Goal: Task Accomplishment & Management: Use online tool/utility

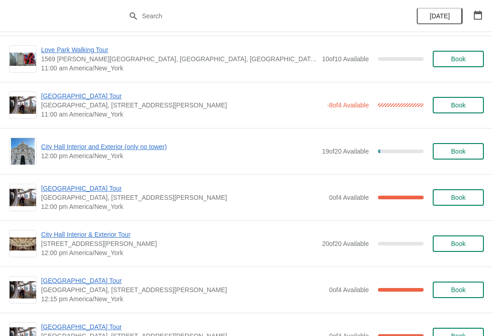
scroll to position [326, 0]
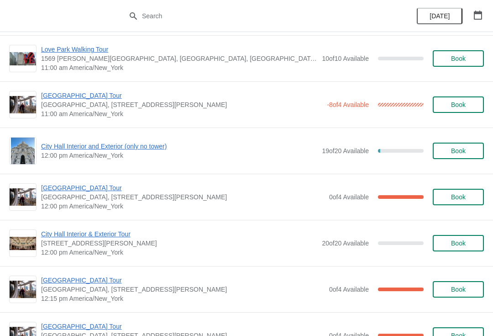
click at [388, 99] on div "-8 of 4 Available 100 %" at bounding box center [375, 104] width 97 height 16
click at [80, 94] on span "[GEOGRAPHIC_DATA] Tour" at bounding box center [181, 95] width 281 height 9
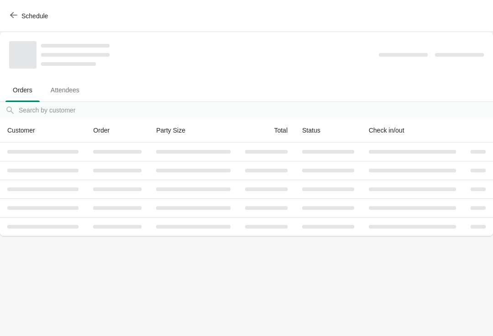
scroll to position [0, 0]
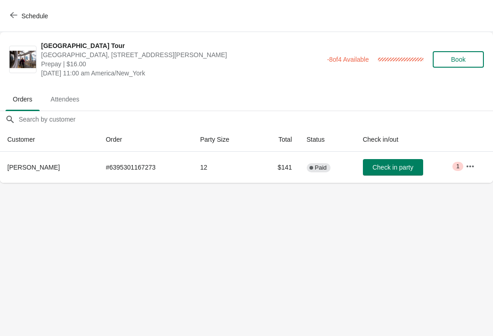
click at [471, 164] on icon "button" at bounding box center [470, 166] width 9 height 9
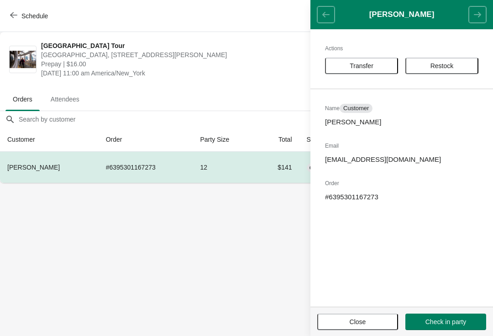
click at [14, 11] on icon "button" at bounding box center [13, 14] width 7 height 7
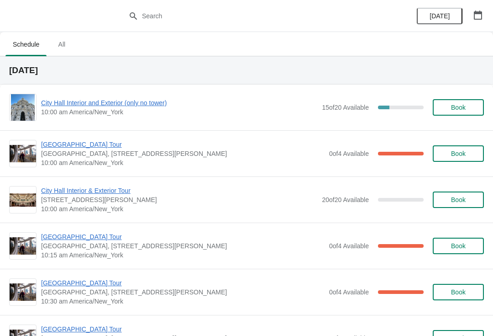
scroll to position [1, 0]
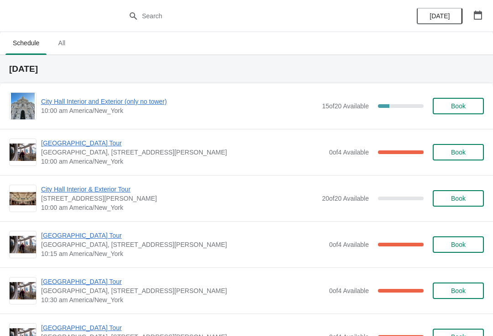
click at [79, 136] on div "City Hall Tower Tour City Hall Visitor Center, 1400 John F Kennedy Boulevard Su…" at bounding box center [246, 152] width 493 height 46
click at [75, 142] on span "[GEOGRAPHIC_DATA] Tour" at bounding box center [183, 142] width 284 height 9
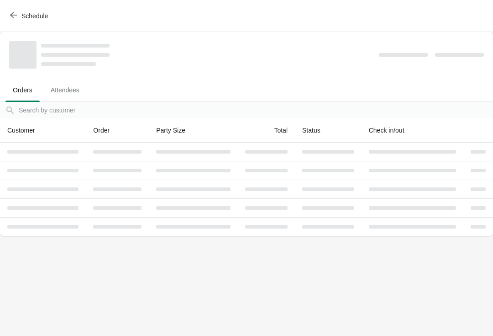
scroll to position [0, 0]
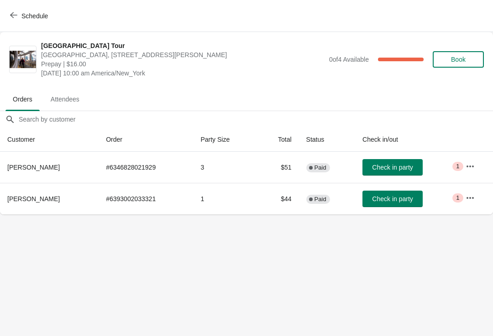
click at [396, 161] on button "Check in party" at bounding box center [393, 167] width 60 height 16
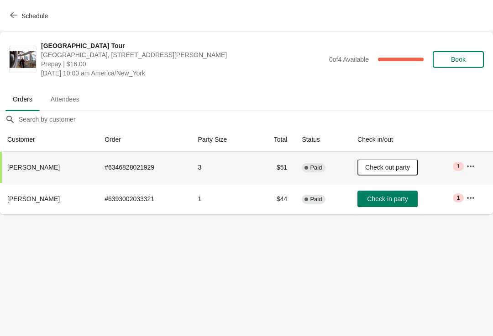
click at [22, 12] on span "Schedule" at bounding box center [34, 15] width 27 height 7
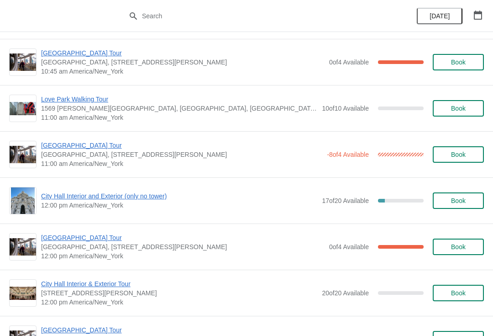
scroll to position [297, 0]
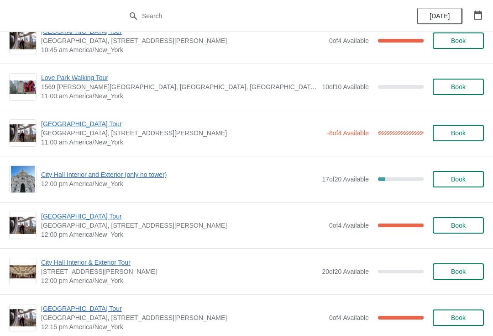
click at [98, 122] on span "[GEOGRAPHIC_DATA] Tour" at bounding box center [181, 123] width 281 height 9
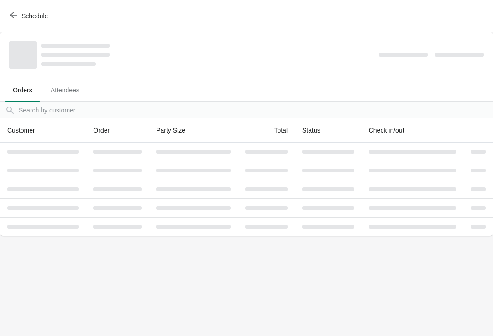
scroll to position [0, 0]
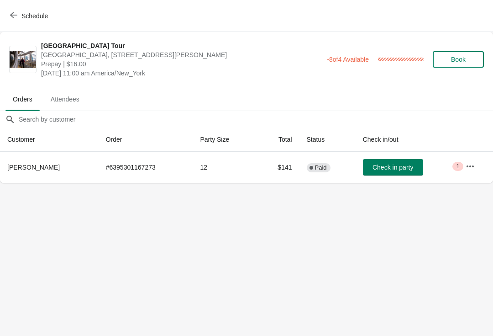
click at [42, 16] on span "Schedule" at bounding box center [34, 15] width 27 height 7
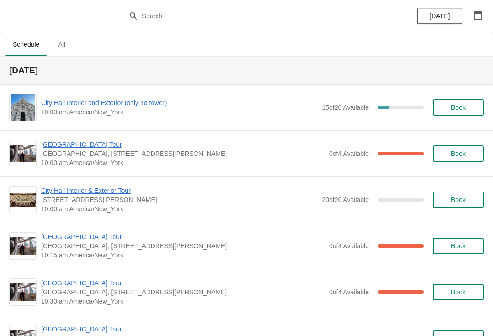
click at [135, 106] on span "City Hall Interior and Exterior (only no tower)" at bounding box center [179, 102] width 276 height 9
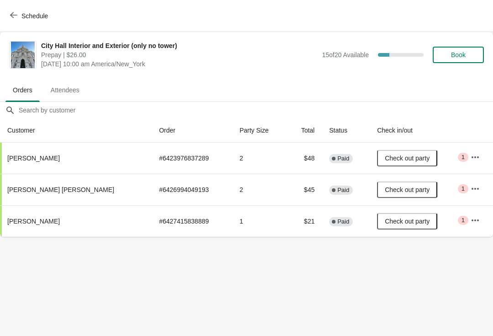
click at [37, 10] on button "Schedule" at bounding box center [30, 16] width 51 height 16
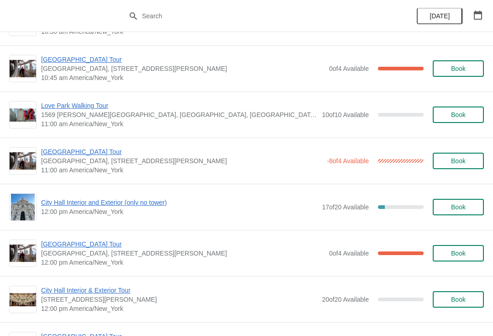
scroll to position [272, 0]
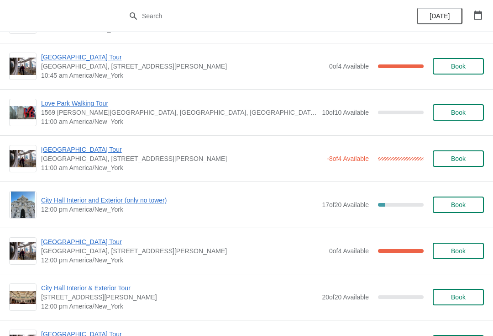
click at [152, 196] on span "City Hall Interior and Exterior (only no tower)" at bounding box center [179, 200] width 276 height 9
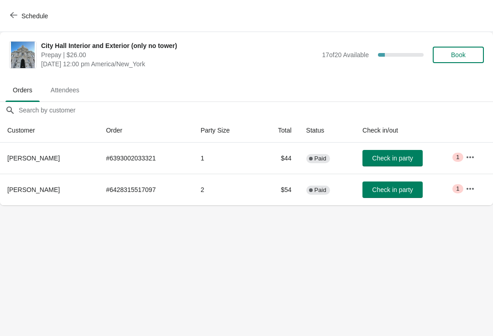
click at [35, 18] on span "Schedule" at bounding box center [34, 15] width 27 height 7
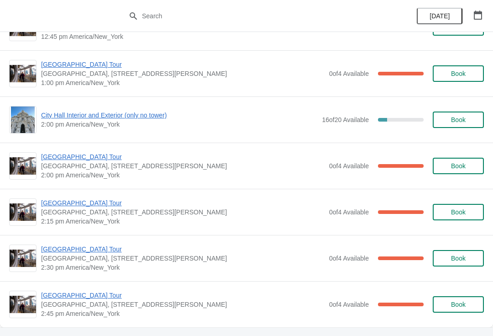
scroll to position [682, 0]
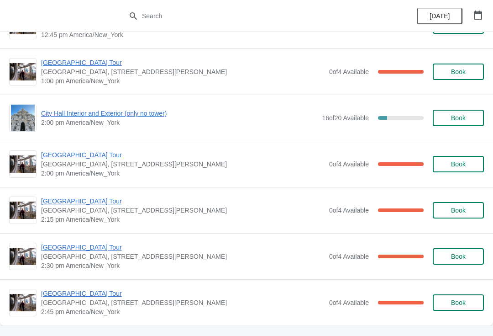
click at [168, 112] on span "City Hall Interior and Exterior (only no tower)" at bounding box center [179, 113] width 276 height 9
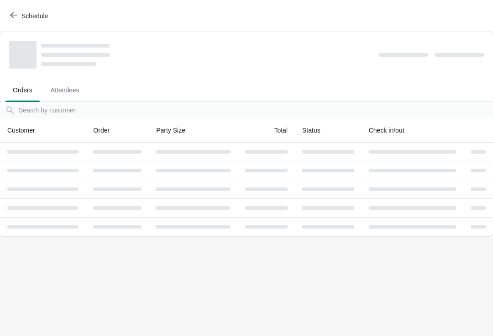
scroll to position [0, 0]
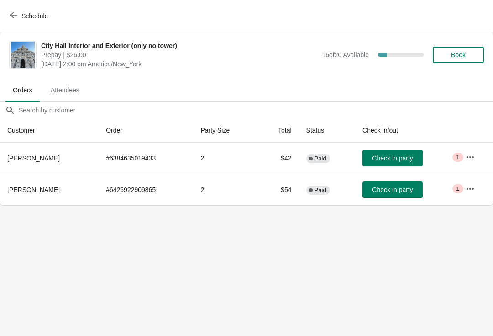
click at [45, 13] on span "Schedule" at bounding box center [34, 15] width 27 height 7
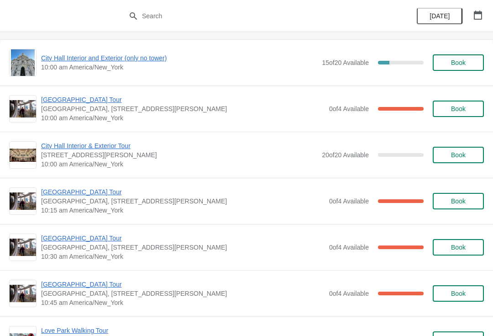
scroll to position [55, 0]
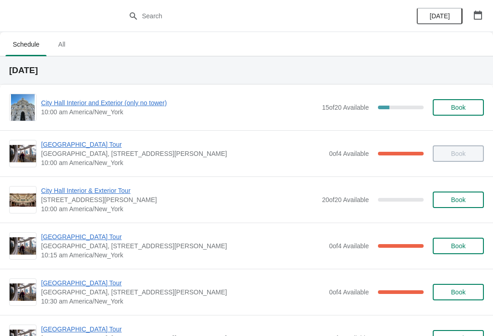
click at [82, 285] on span "[GEOGRAPHIC_DATA] Tour" at bounding box center [183, 282] width 284 height 9
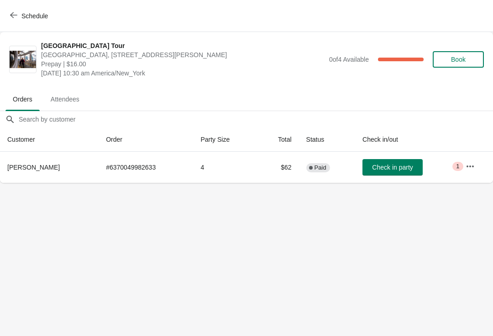
click at [36, 16] on span "Schedule" at bounding box center [34, 15] width 27 height 7
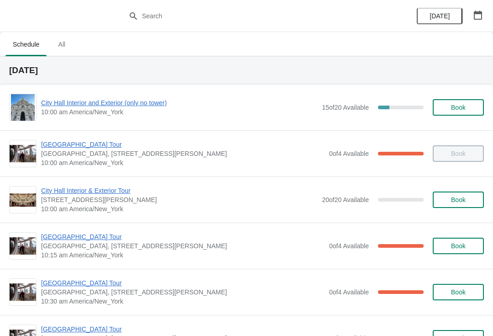
click at [444, 18] on span "[DATE]" at bounding box center [440, 15] width 20 height 7
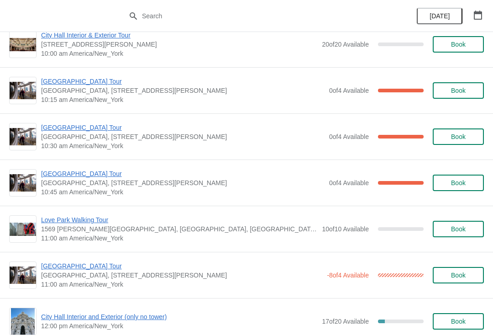
scroll to position [154, 0]
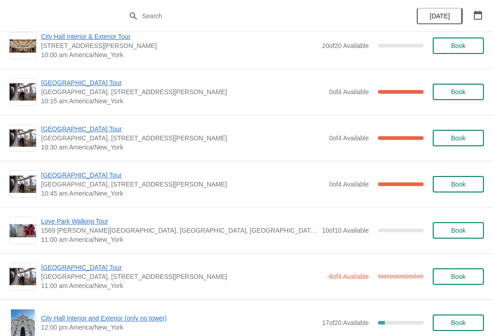
click at [85, 130] on span "[GEOGRAPHIC_DATA] Tour" at bounding box center [183, 128] width 284 height 9
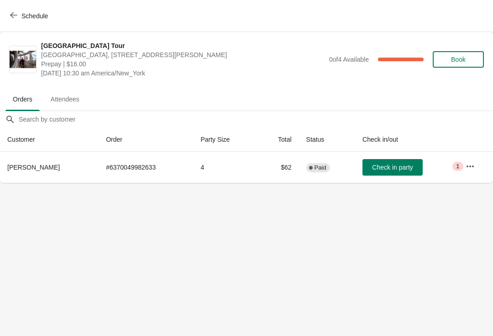
scroll to position [0, 0]
click at [401, 170] on span "Check in party" at bounding box center [392, 167] width 41 height 7
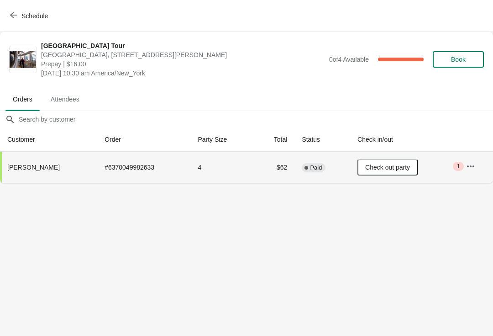
click at [28, 14] on span "Schedule" at bounding box center [34, 15] width 27 height 7
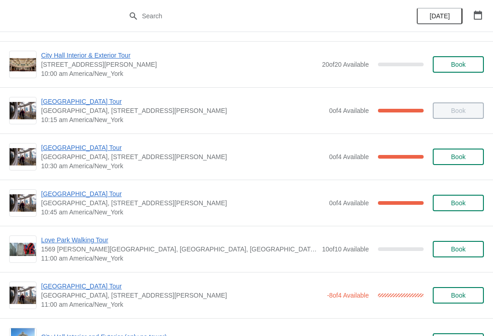
scroll to position [134, 0]
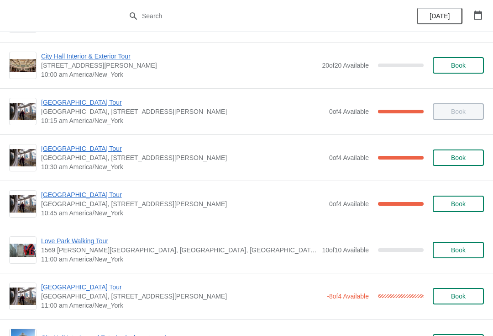
click at [86, 197] on span "[GEOGRAPHIC_DATA] Tour" at bounding box center [183, 194] width 284 height 9
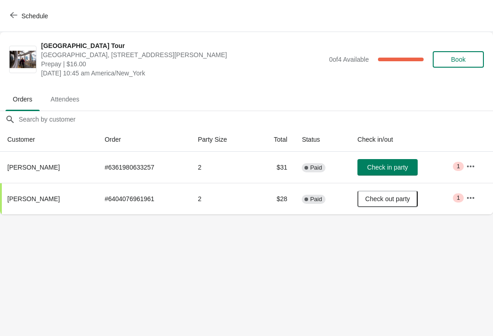
click at [399, 162] on button "Check in party" at bounding box center [388, 167] width 60 height 16
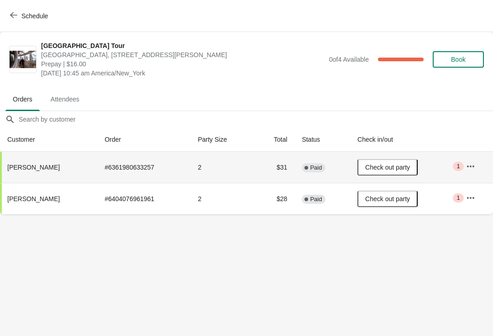
click at [25, 10] on button "Schedule" at bounding box center [30, 16] width 51 height 16
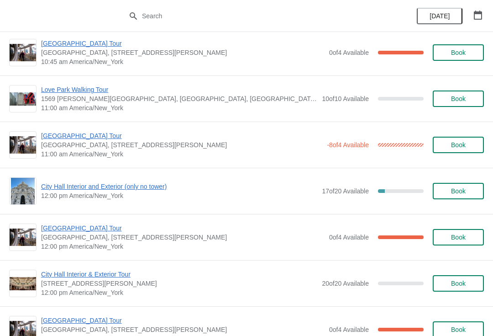
scroll to position [324, 0]
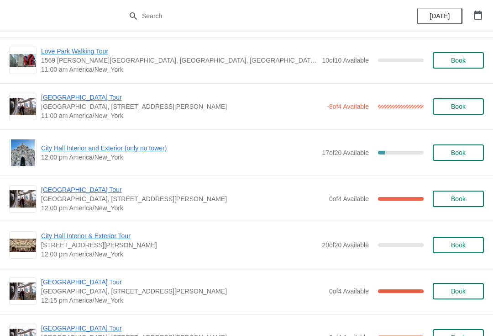
click at [131, 158] on span "12:00 pm America/New_York" at bounding box center [179, 157] width 276 height 9
click at [161, 149] on span "City Hall Interior and Exterior (only no tower)" at bounding box center [179, 147] width 276 height 9
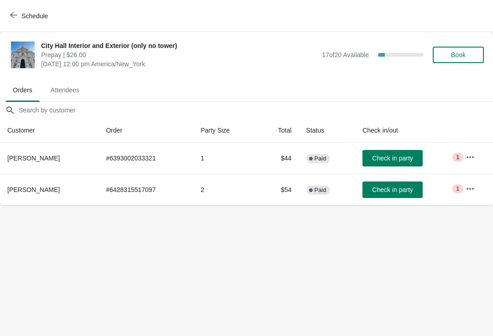
scroll to position [0, 0]
click at [52, 17] on button "Schedule" at bounding box center [30, 16] width 51 height 16
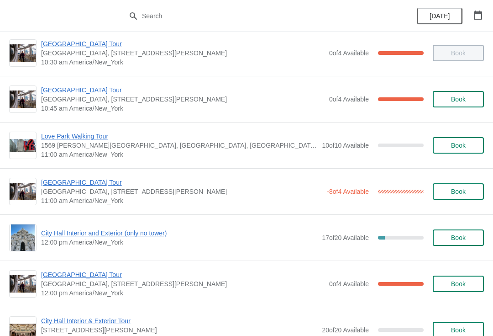
scroll to position [246, 0]
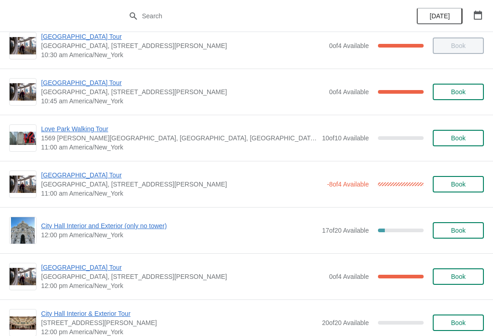
click at [90, 176] on span "[GEOGRAPHIC_DATA] Tour" at bounding box center [181, 174] width 281 height 9
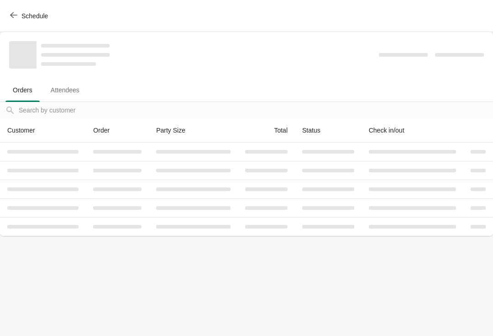
scroll to position [0, 0]
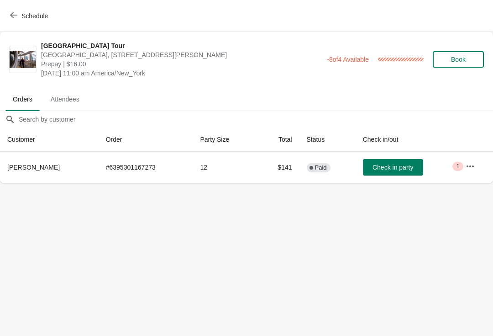
click at [33, 13] on span "Schedule" at bounding box center [34, 15] width 27 height 7
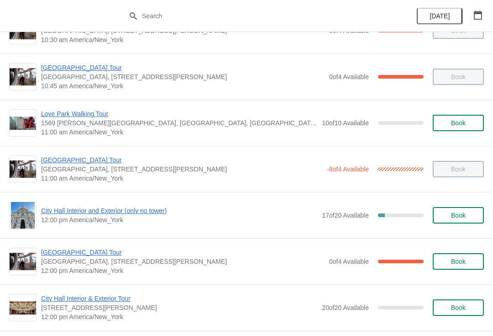
scroll to position [262, 0]
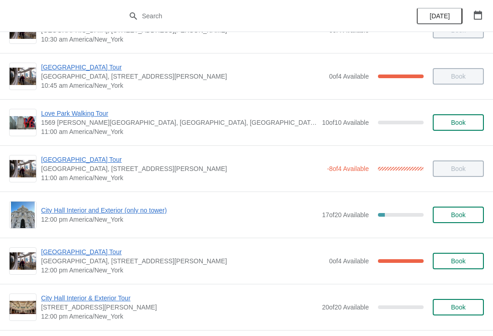
click at [94, 156] on span "[GEOGRAPHIC_DATA] Tour" at bounding box center [181, 159] width 281 height 9
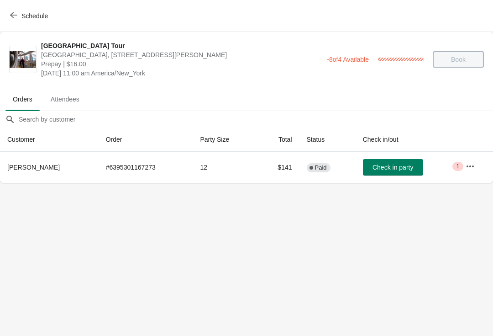
scroll to position [0, 0]
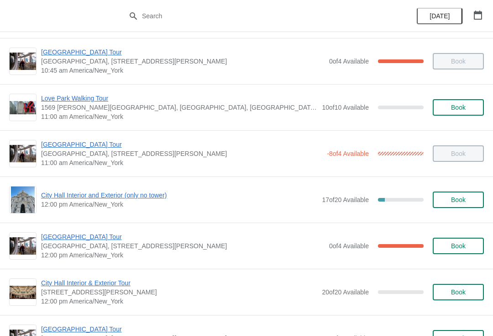
scroll to position [277, 0]
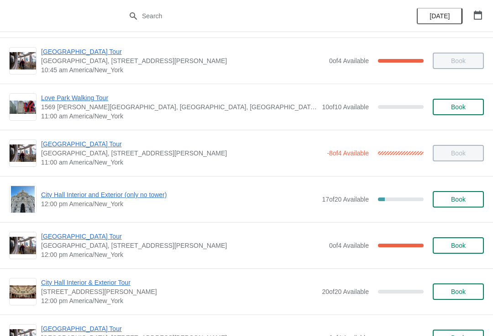
click at [84, 148] on span "[GEOGRAPHIC_DATA] Tour" at bounding box center [181, 143] width 281 height 9
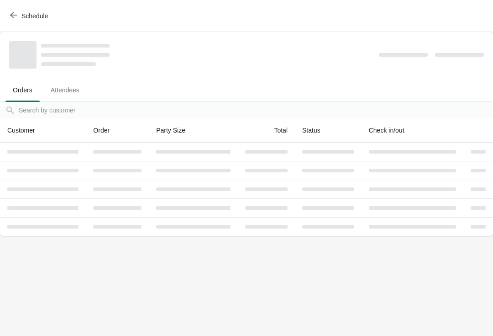
scroll to position [0, 0]
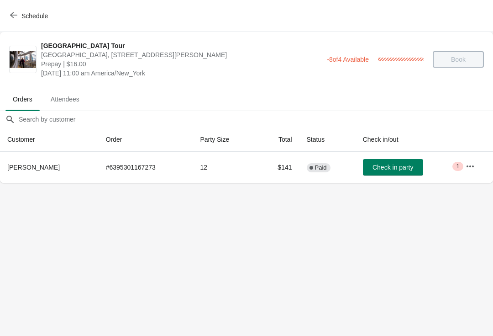
click at [27, 20] on button "Schedule" at bounding box center [30, 16] width 51 height 16
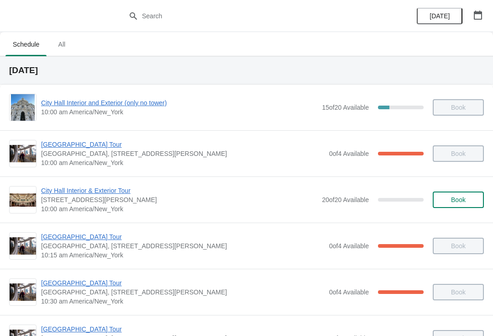
click at [477, 19] on icon "button" at bounding box center [478, 15] width 8 height 9
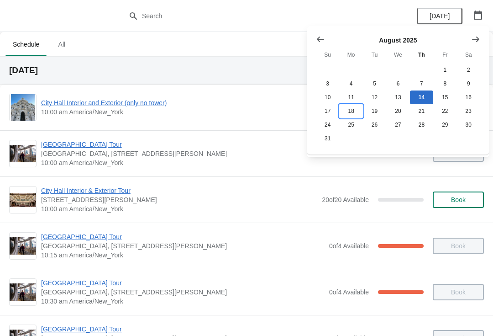
click at [352, 107] on button "18" at bounding box center [350, 111] width 23 height 14
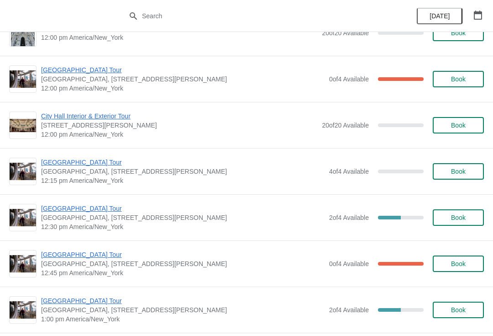
scroll to position [397, 0]
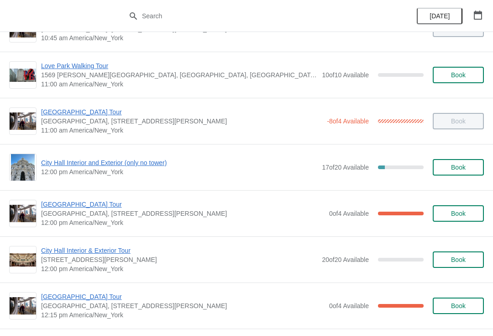
scroll to position [310, 0]
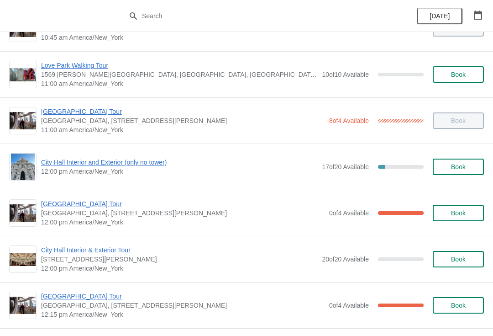
click at [159, 162] on span "City Hall Interior and Exterior (only no tower)" at bounding box center [179, 162] width 276 height 9
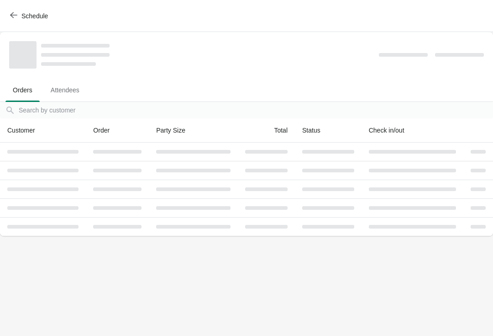
scroll to position [0, 0]
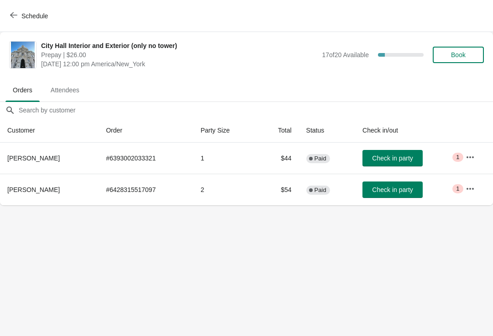
click at [36, 16] on span "Schedule" at bounding box center [34, 15] width 27 height 7
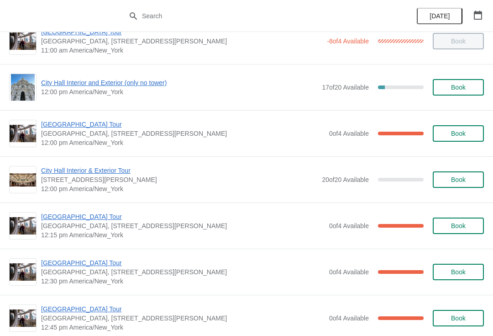
scroll to position [395, 0]
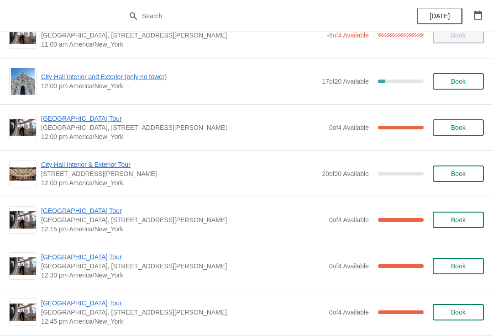
click at [61, 118] on span "[GEOGRAPHIC_DATA] Tour" at bounding box center [183, 118] width 284 height 9
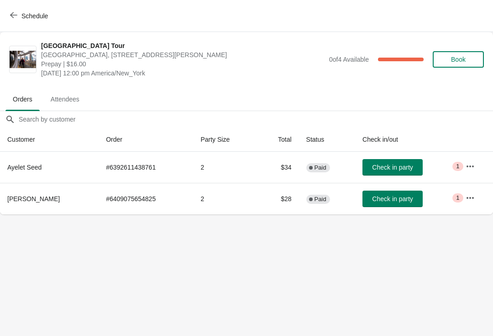
click at [390, 198] on span "Check in party" at bounding box center [392, 198] width 41 height 7
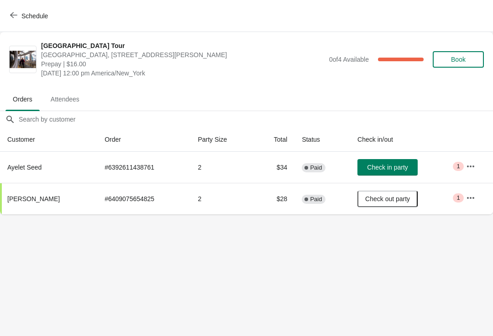
click at [24, 5] on div "Schedule" at bounding box center [246, 16] width 493 height 32
click at [37, 16] on span "Schedule" at bounding box center [34, 15] width 27 height 7
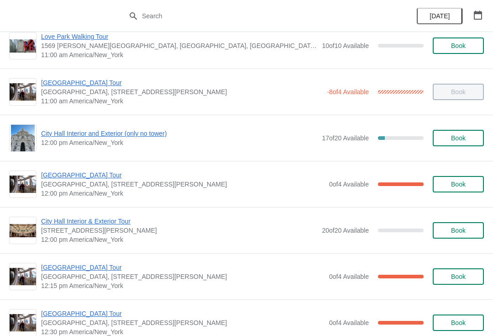
scroll to position [375, 0]
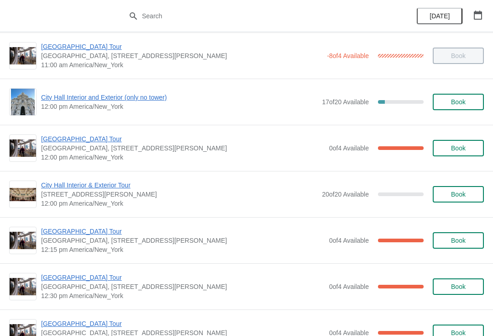
click at [95, 133] on div "City Hall Tower Tour City Hall Visitor Center, 1400 John F Kennedy Boulevard Su…" at bounding box center [246, 148] width 493 height 46
click at [85, 137] on span "[GEOGRAPHIC_DATA] Tour" at bounding box center [183, 138] width 284 height 9
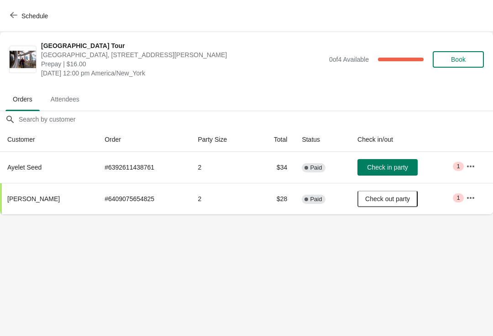
scroll to position [0, 0]
click at [406, 160] on button "Check in party" at bounding box center [388, 167] width 60 height 16
click at [40, 23] on button "Schedule" at bounding box center [30, 16] width 51 height 16
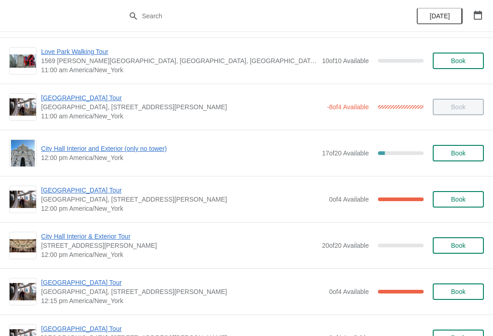
scroll to position [334, 0]
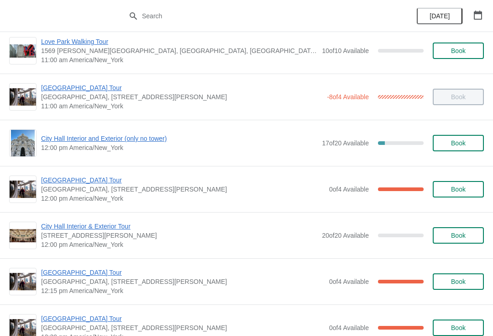
click at [142, 142] on span "City Hall Interior and Exterior (only no tower)" at bounding box center [179, 138] width 276 height 9
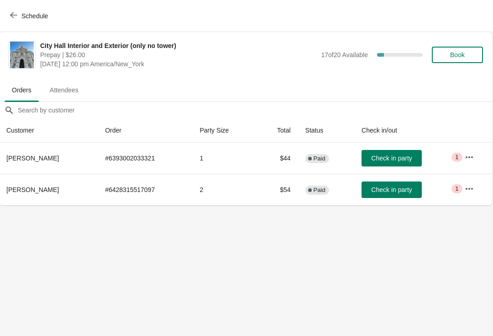
scroll to position [0, 0]
click at [45, 5] on div "Schedule" at bounding box center [246, 16] width 493 height 32
click at [44, 13] on span "Schedule" at bounding box center [34, 15] width 27 height 7
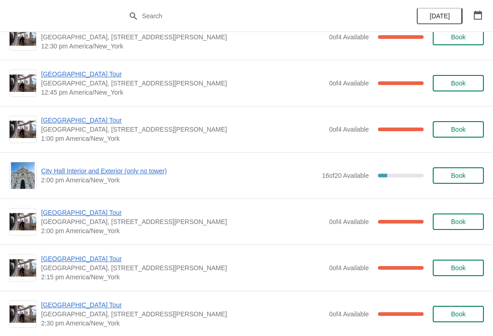
scroll to position [625, 0]
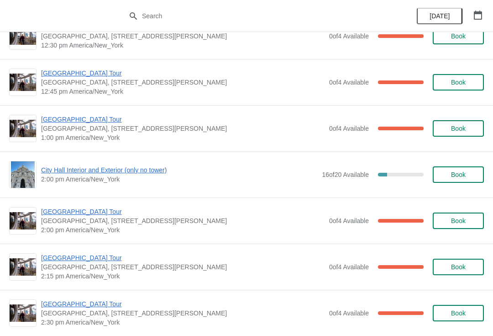
click at [148, 169] on span "City Hall Interior and Exterior (only no tower)" at bounding box center [179, 169] width 276 height 9
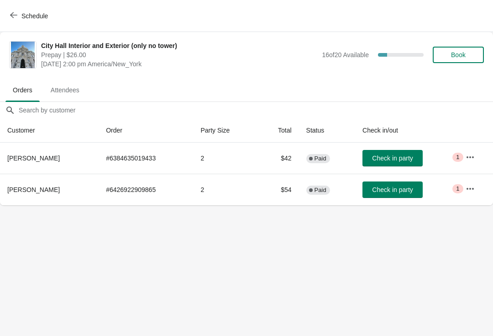
click at [42, 20] on button "Schedule" at bounding box center [30, 16] width 51 height 16
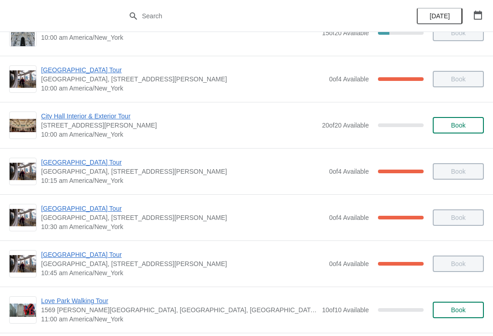
scroll to position [100, 0]
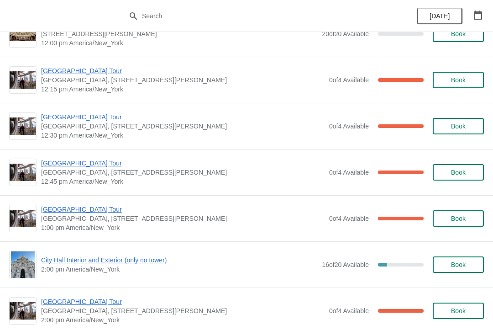
scroll to position [534, 0]
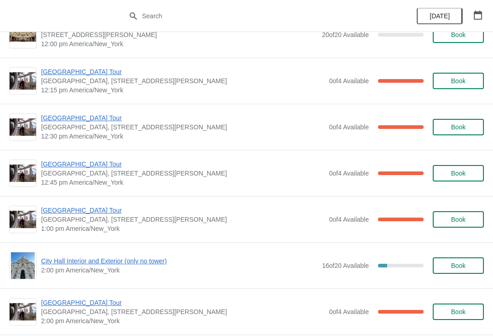
click at [93, 114] on span "[GEOGRAPHIC_DATA] Tour" at bounding box center [183, 117] width 284 height 9
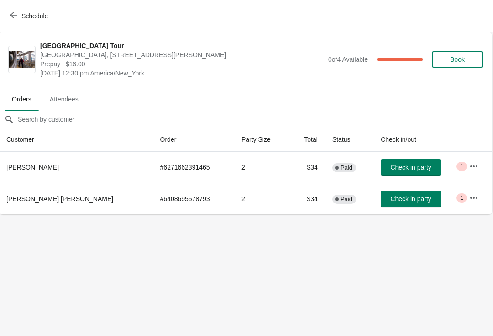
scroll to position [0, 0]
click at [394, 195] on span "Check in party" at bounding box center [411, 198] width 41 height 7
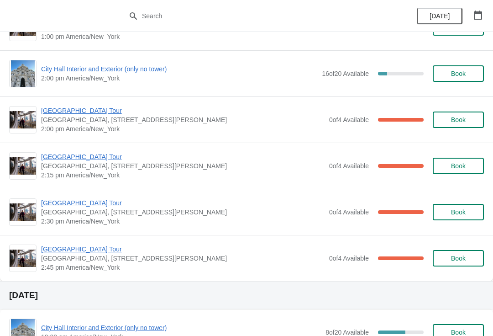
scroll to position [728, 0]
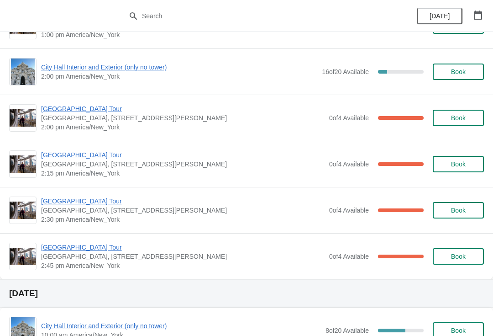
click at [79, 155] on span "[GEOGRAPHIC_DATA] Tour" at bounding box center [183, 154] width 284 height 9
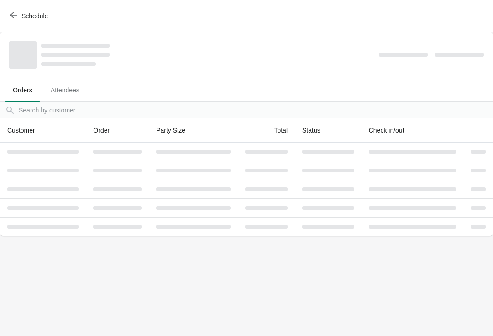
scroll to position [0, 0]
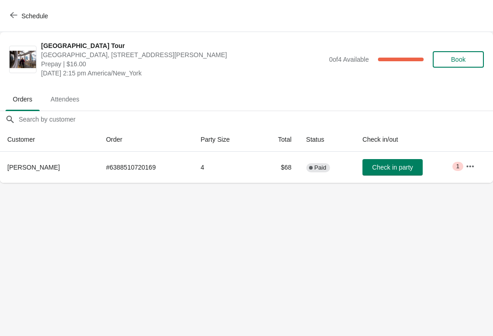
click at [32, 24] on button "Schedule" at bounding box center [30, 16] width 51 height 16
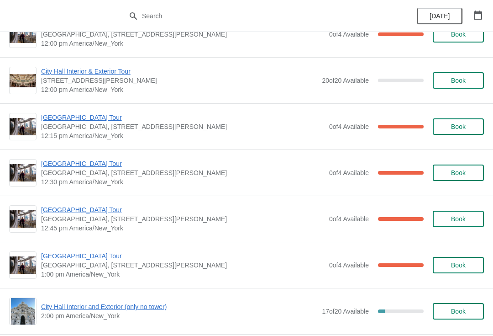
scroll to position [1473, 0]
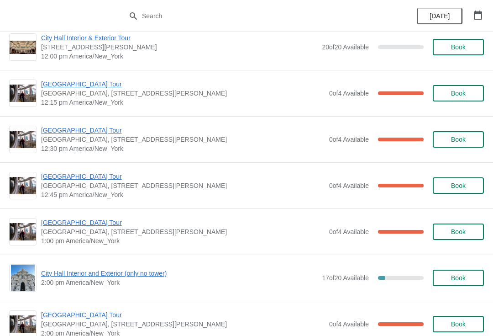
click at [93, 85] on span "[GEOGRAPHIC_DATA] Tour" at bounding box center [183, 84] width 284 height 9
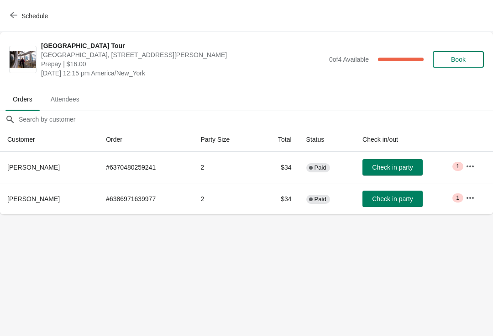
click at [18, 13] on span "Schedule" at bounding box center [30, 15] width 36 height 9
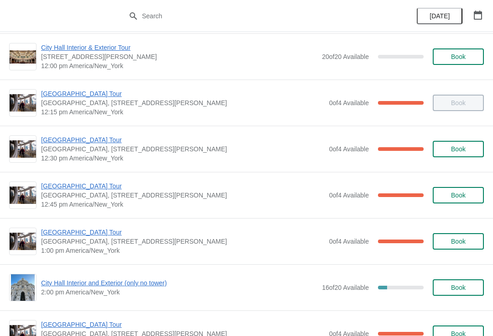
scroll to position [527, 0]
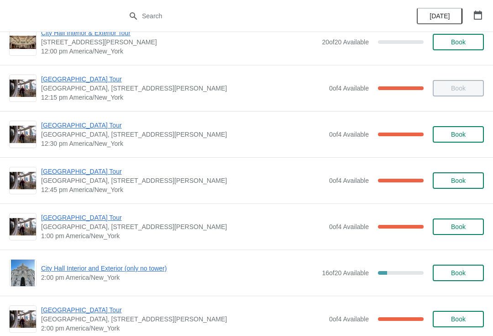
click at [82, 127] on span "[GEOGRAPHIC_DATA] Tour" at bounding box center [183, 125] width 284 height 9
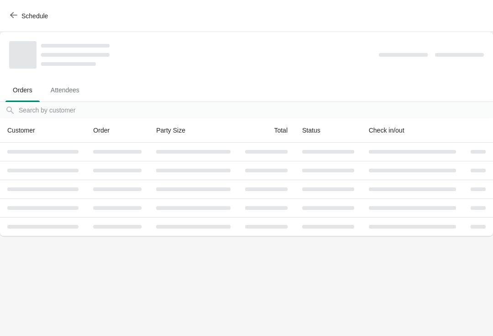
scroll to position [0, 0]
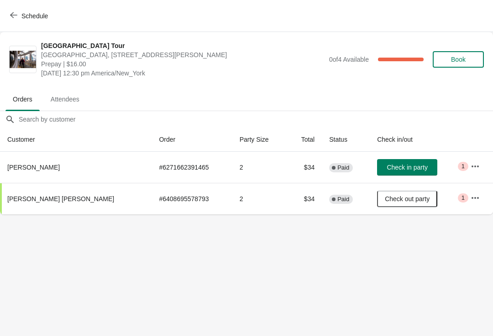
click at [406, 166] on span "Check in party" at bounding box center [407, 167] width 41 height 7
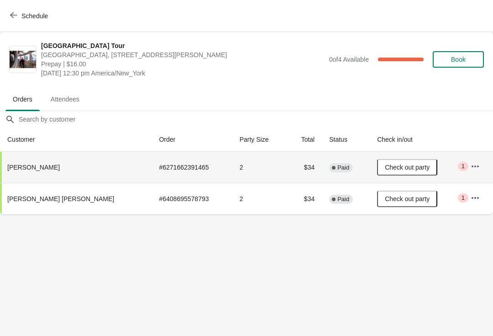
click at [38, 16] on span "Schedule" at bounding box center [34, 15] width 27 height 7
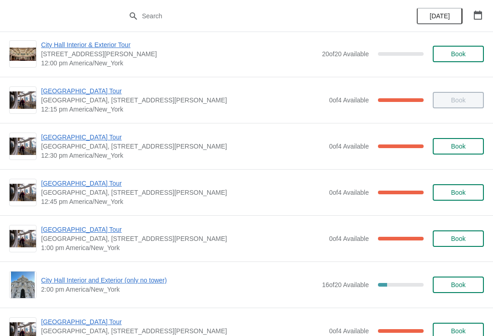
scroll to position [516, 0]
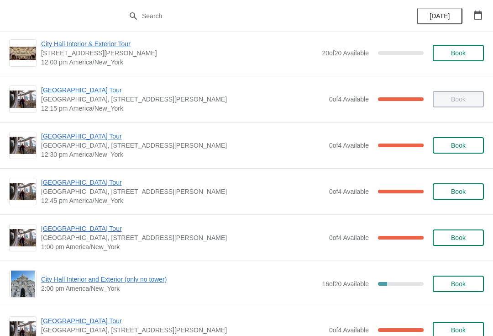
click at [91, 90] on span "[GEOGRAPHIC_DATA] Tour" at bounding box center [183, 89] width 284 height 9
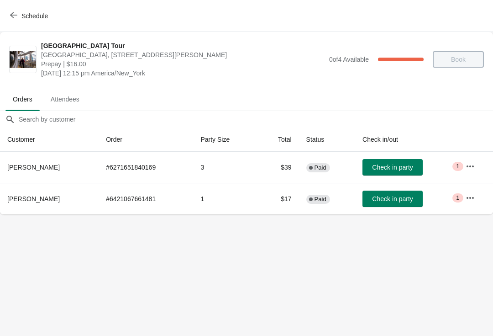
click at [395, 164] on span "Check in party" at bounding box center [392, 167] width 41 height 7
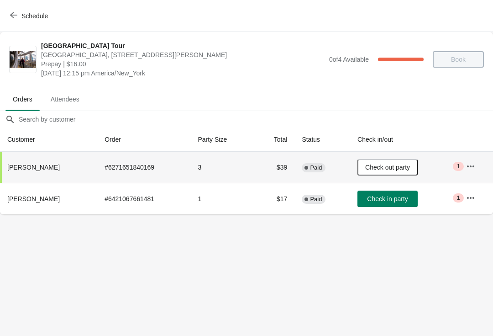
click at [32, 11] on button "Schedule" at bounding box center [30, 16] width 51 height 16
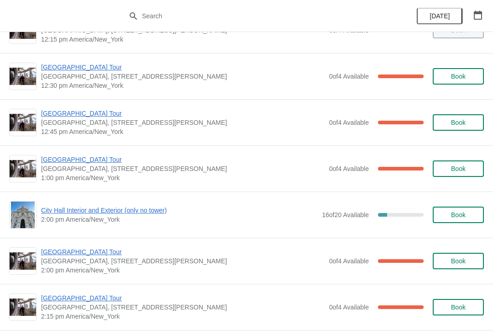
scroll to position [586, 0]
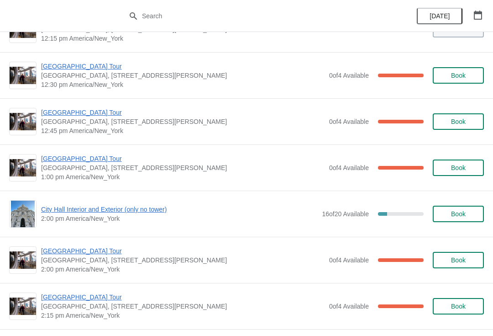
click at [99, 113] on span "[GEOGRAPHIC_DATA] Tour" at bounding box center [183, 112] width 284 height 9
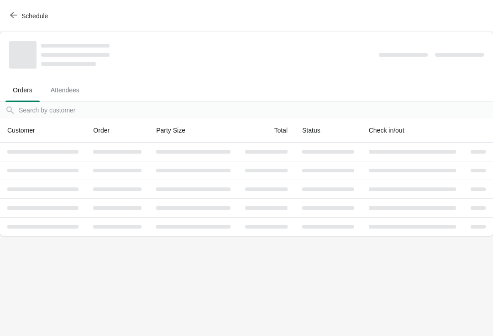
scroll to position [0, 0]
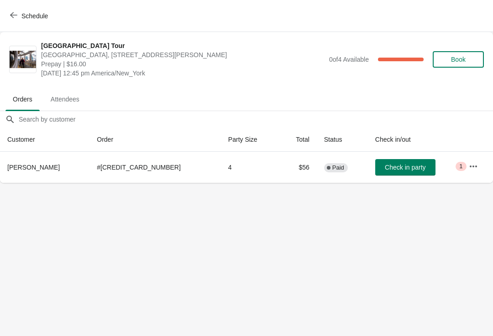
click at [410, 166] on span "Check in party" at bounding box center [405, 167] width 41 height 7
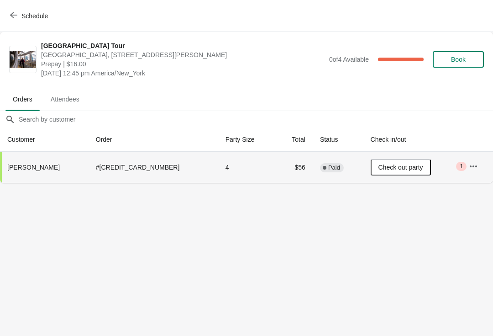
click at [48, 16] on span "Schedule" at bounding box center [34, 15] width 27 height 7
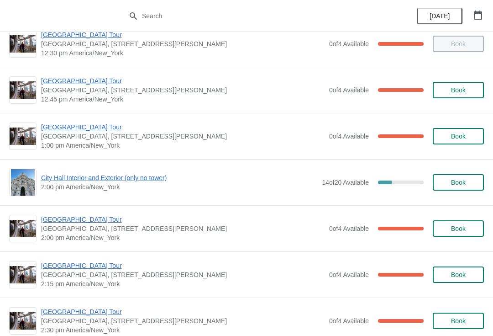
scroll to position [646, 0]
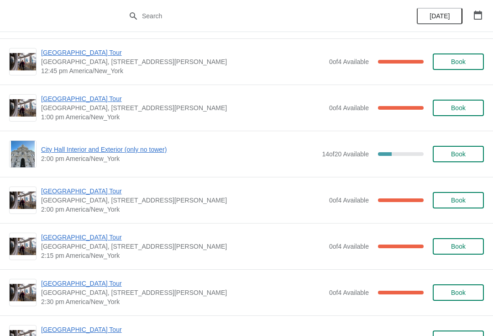
click at [85, 94] on span "[GEOGRAPHIC_DATA] Tour" at bounding box center [183, 98] width 284 height 9
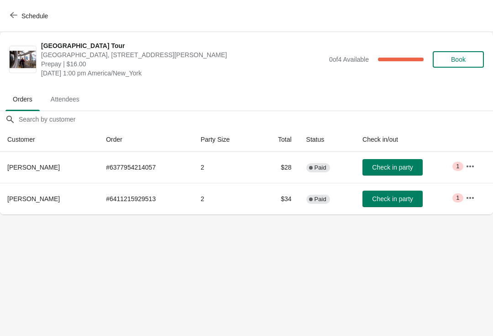
scroll to position [0, 0]
click at [412, 165] on span "Check in party" at bounding box center [392, 167] width 41 height 7
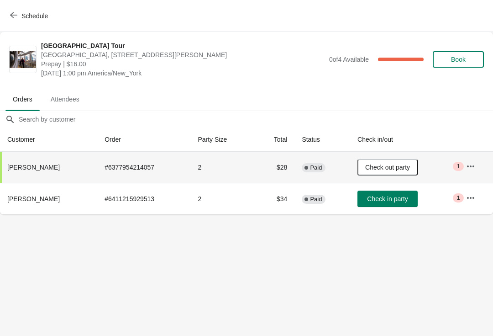
click at [403, 191] on button "Check in party" at bounding box center [388, 199] width 60 height 16
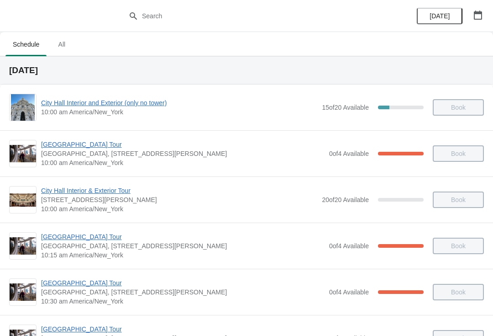
click at [486, 16] on button "button" at bounding box center [478, 15] width 16 height 16
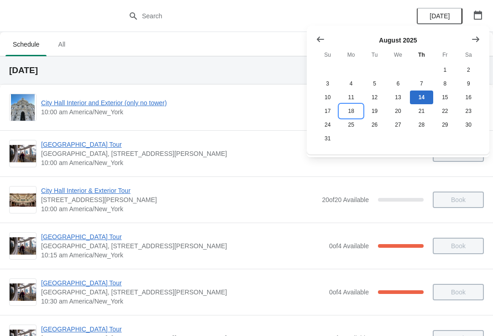
click at [354, 111] on button "18" at bounding box center [350, 111] width 23 height 14
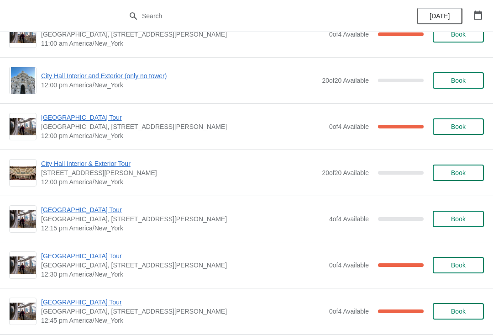
scroll to position [351, 0]
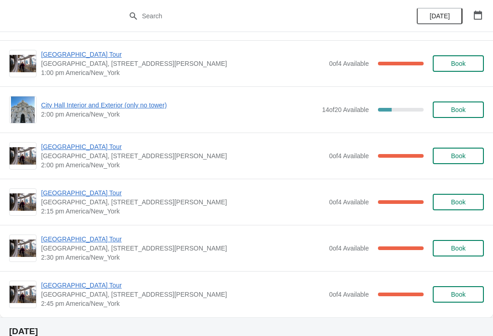
scroll to position [689, 0]
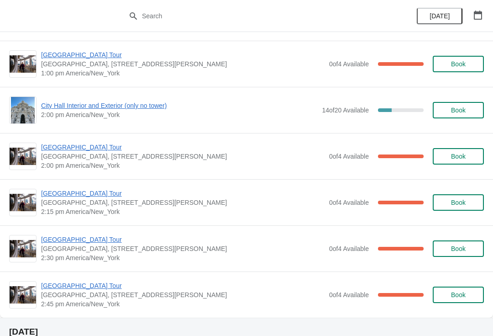
click at [137, 103] on span "City Hall Interior and Exterior (only no tower)" at bounding box center [179, 105] width 276 height 9
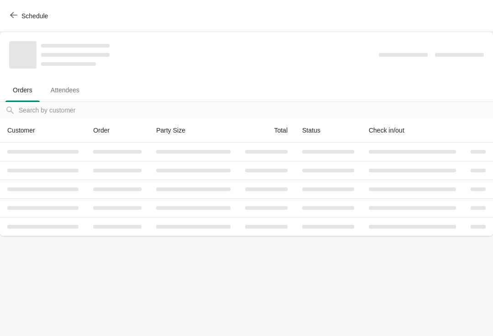
scroll to position [0, 0]
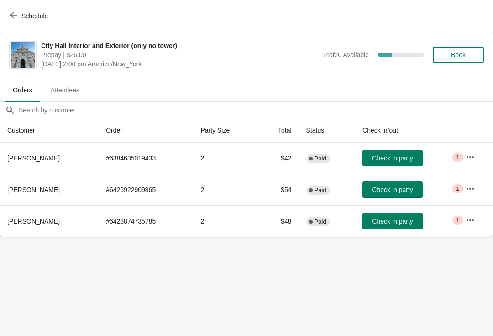
click at [27, 8] on button "Schedule" at bounding box center [30, 16] width 51 height 16
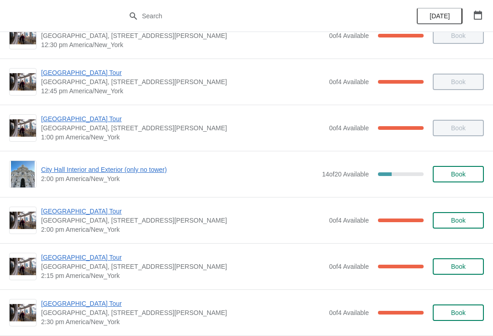
scroll to position [627, 0]
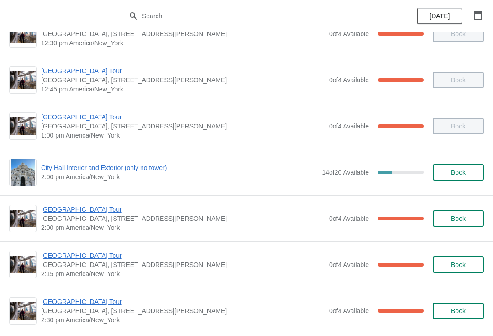
click at [152, 167] on span "City Hall Interior and Exterior (only no tower)" at bounding box center [179, 167] width 276 height 9
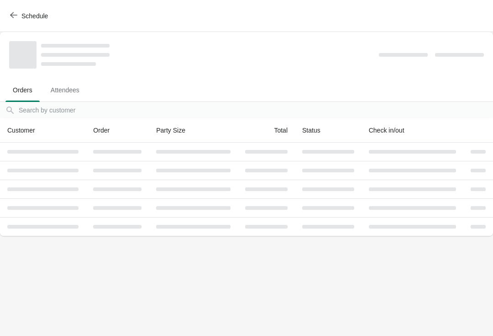
scroll to position [0, 0]
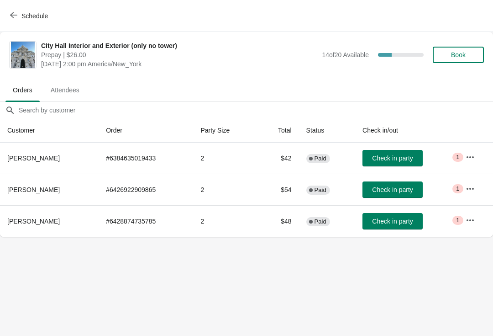
click at [409, 163] on button "Check in party" at bounding box center [393, 158] width 60 height 16
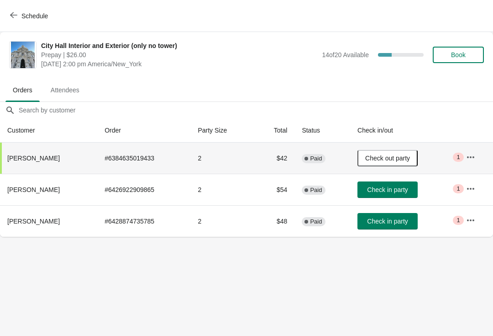
click at [408, 222] on span "Check in party" at bounding box center [387, 220] width 41 height 7
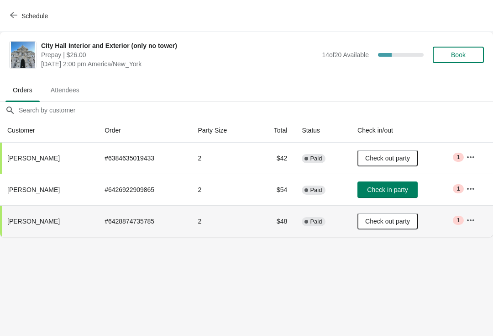
click at [45, 18] on span "Schedule" at bounding box center [34, 15] width 27 height 7
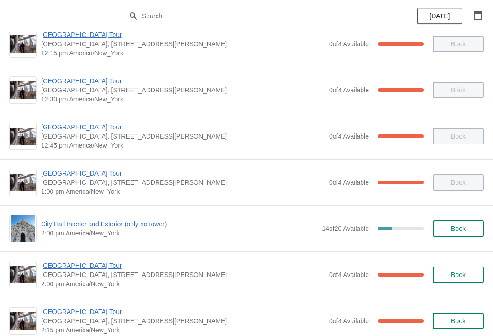
scroll to position [570, 0]
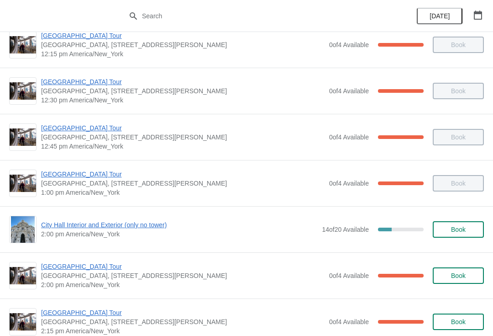
click at [138, 229] on span "City Hall Interior and Exterior (only no tower)" at bounding box center [179, 224] width 276 height 9
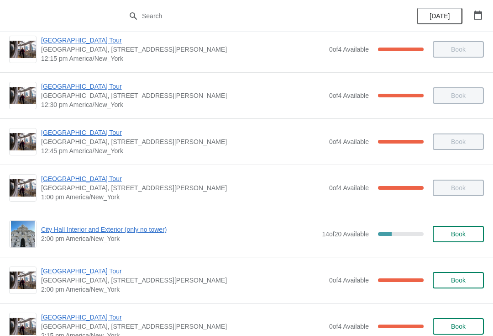
scroll to position [578, 0]
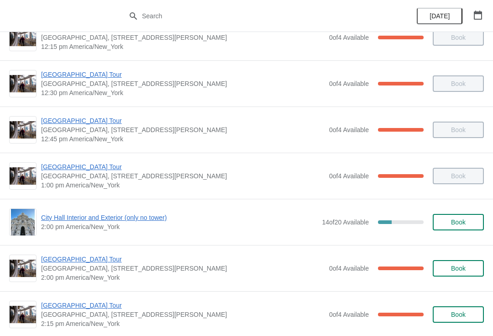
click at [102, 262] on span "[GEOGRAPHIC_DATA] Tour" at bounding box center [183, 259] width 284 height 9
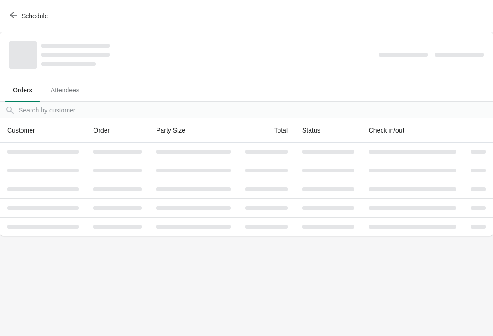
scroll to position [0, 0]
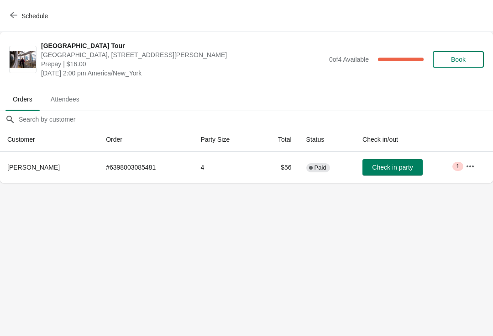
click at [409, 191] on body "[GEOGRAPHIC_DATA] [GEOGRAPHIC_DATA], [STREET_ADDRESS][PERSON_NAME] Prepay | $16…" at bounding box center [246, 168] width 493 height 336
click at [20, 13] on span "Schedule" at bounding box center [30, 15] width 36 height 9
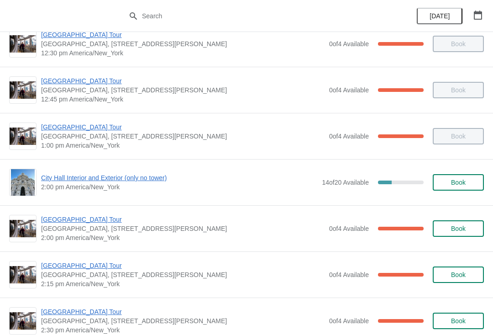
scroll to position [628, 0]
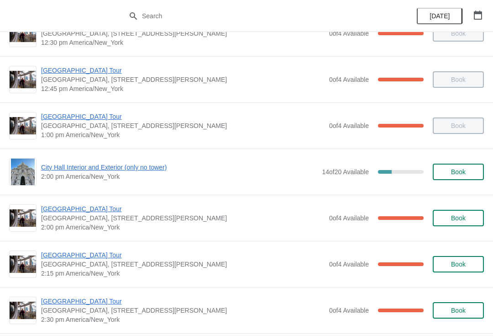
click at [73, 252] on span "[GEOGRAPHIC_DATA] Tour" at bounding box center [183, 254] width 284 height 9
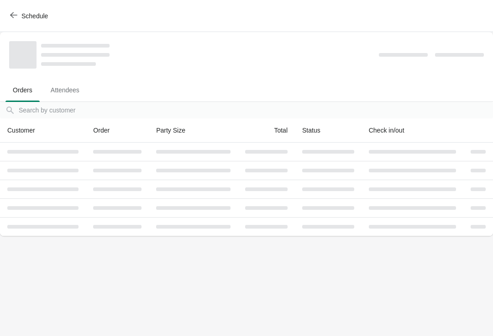
scroll to position [0, 0]
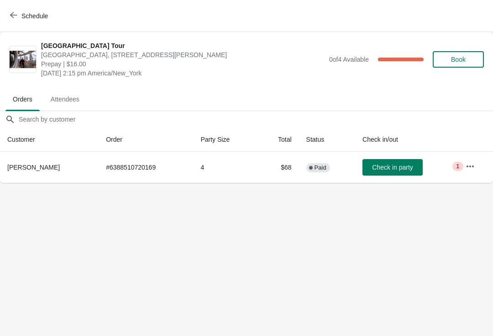
click at [399, 174] on button "Check in party" at bounding box center [393, 167] width 60 height 16
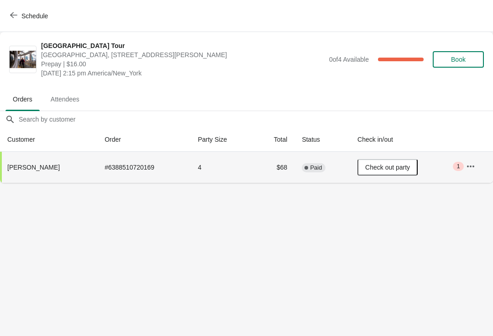
click at [403, 170] on span "Check out party" at bounding box center [388, 167] width 45 height 7
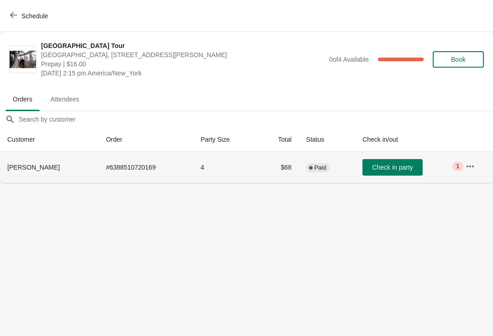
click at [406, 171] on button "Check in party" at bounding box center [393, 167] width 60 height 16
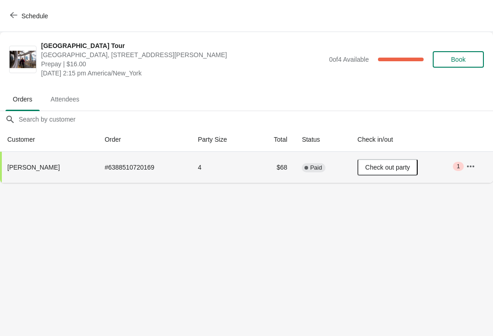
click at [18, 17] on span "Schedule" at bounding box center [30, 15] width 36 height 9
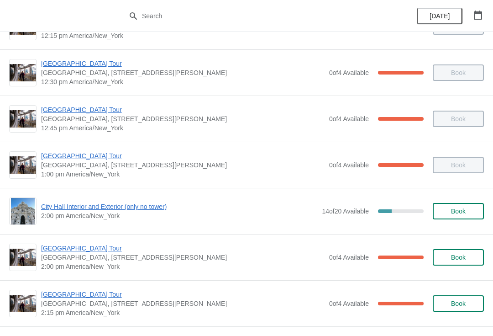
scroll to position [590, 0]
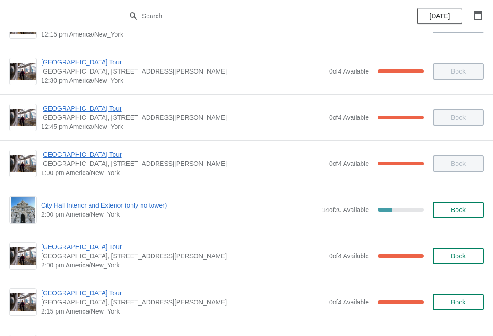
click at [133, 205] on span "City Hall Interior and Exterior (only no tower)" at bounding box center [179, 205] width 276 height 9
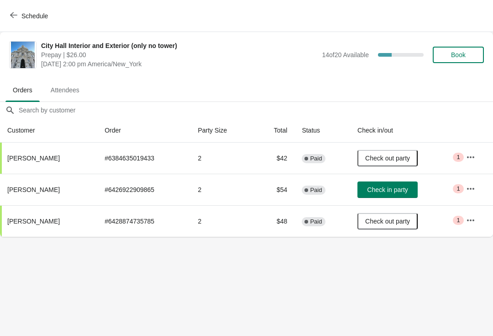
click at [407, 190] on span "Check in party" at bounding box center [387, 189] width 41 height 7
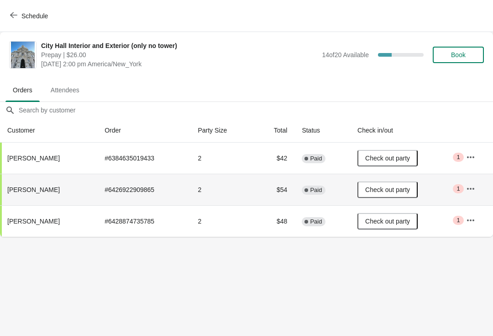
click at [21, 18] on span "Schedule" at bounding box center [30, 15] width 36 height 9
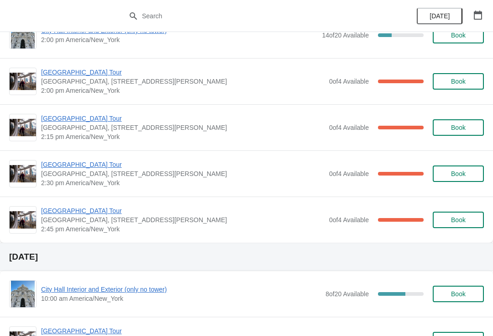
scroll to position [766, 0]
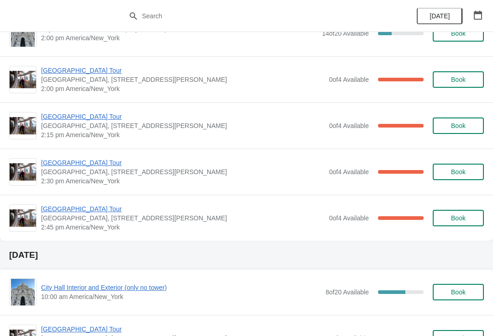
click at [75, 160] on span "[GEOGRAPHIC_DATA] Tour" at bounding box center [183, 162] width 284 height 9
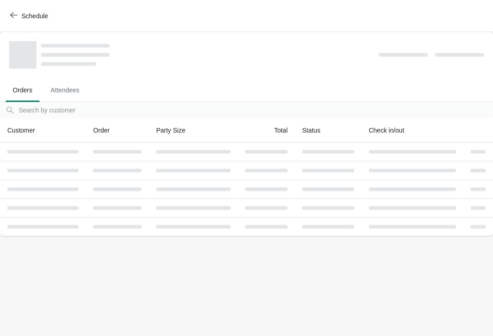
scroll to position [0, 0]
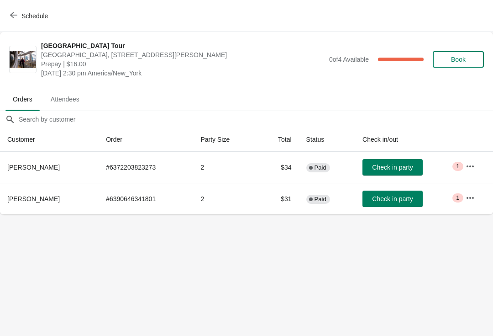
click at [398, 199] on span "Check in party" at bounding box center [392, 198] width 41 height 7
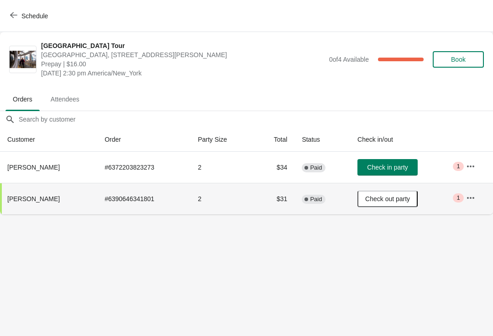
click at [398, 174] on button "Check in party" at bounding box center [388, 167] width 60 height 16
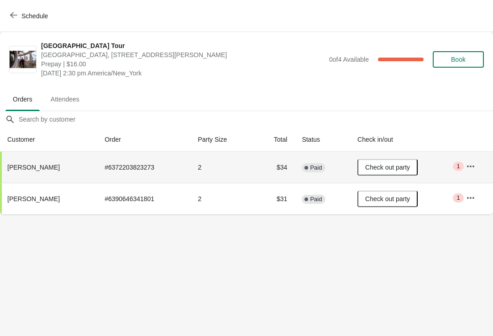
click at [14, 14] on icon "button" at bounding box center [13, 14] width 7 height 7
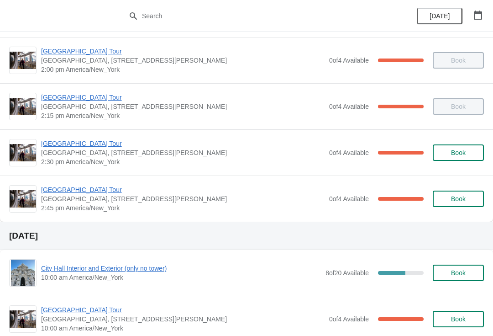
scroll to position [786, 0]
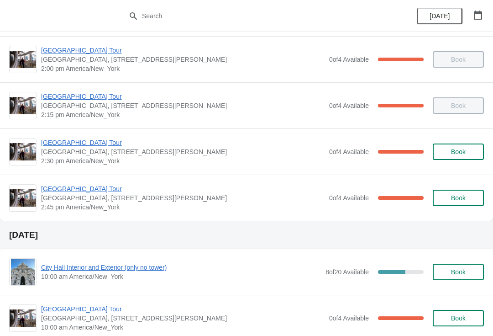
click at [88, 192] on span "[GEOGRAPHIC_DATA] Tour" at bounding box center [183, 188] width 284 height 9
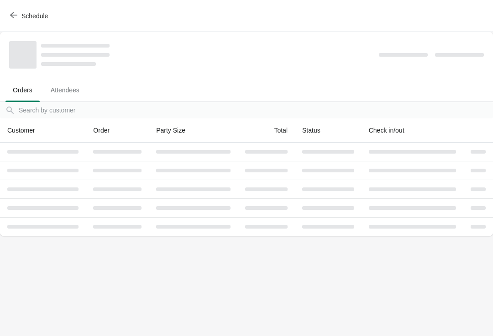
scroll to position [0, 0]
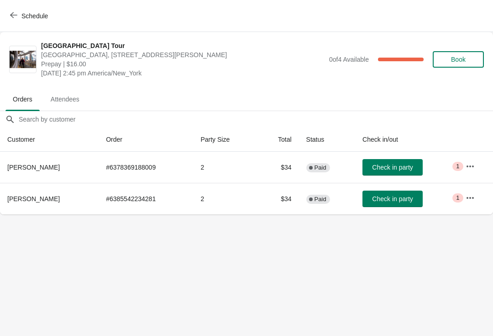
click at [412, 165] on span "Check in party" at bounding box center [392, 167] width 41 height 7
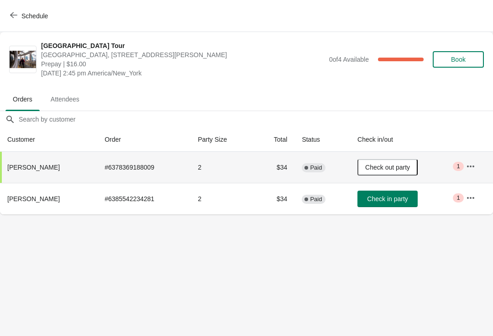
click at [398, 206] on button "Check in party" at bounding box center [388, 199] width 60 height 16
